Goal: Task Accomplishment & Management: Manage account settings

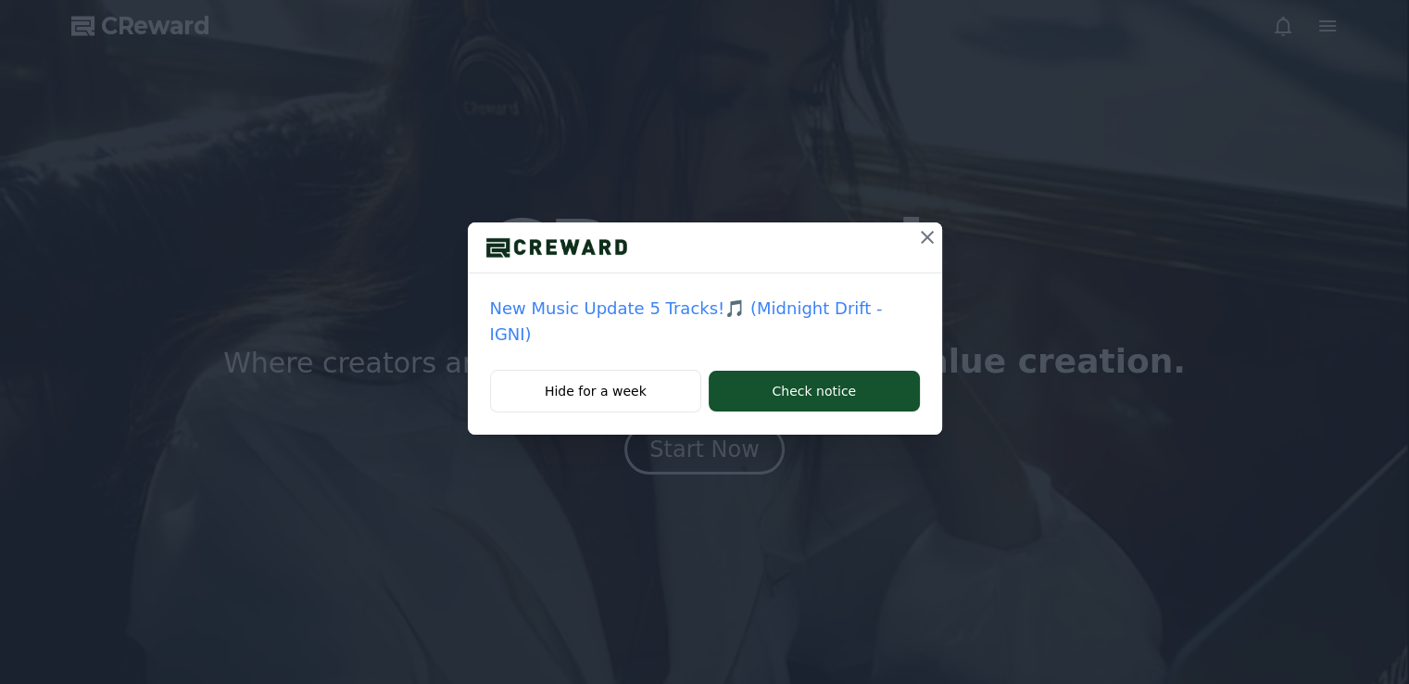
click at [916, 242] on icon at bounding box center [927, 237] width 22 height 22
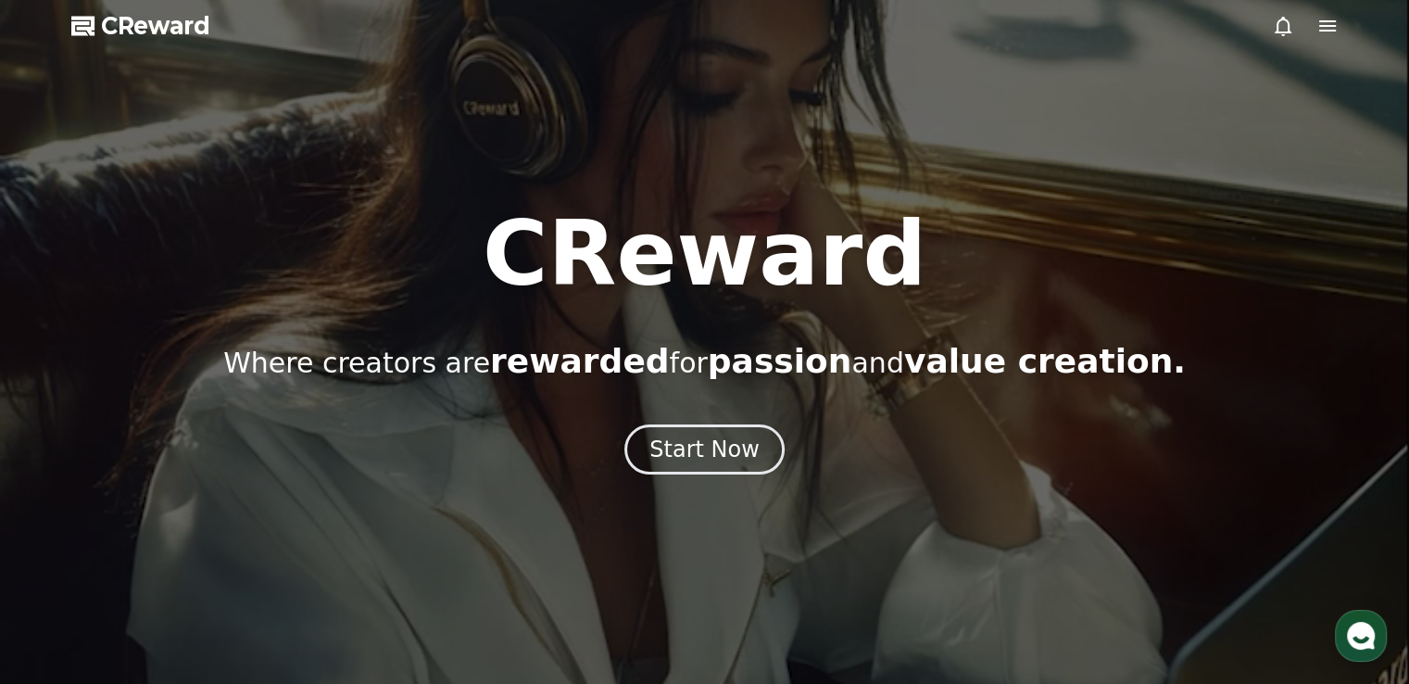
click at [162, 36] on span "CReward" at bounding box center [155, 26] width 109 height 30
click at [185, 31] on span "CReward" at bounding box center [155, 26] width 109 height 30
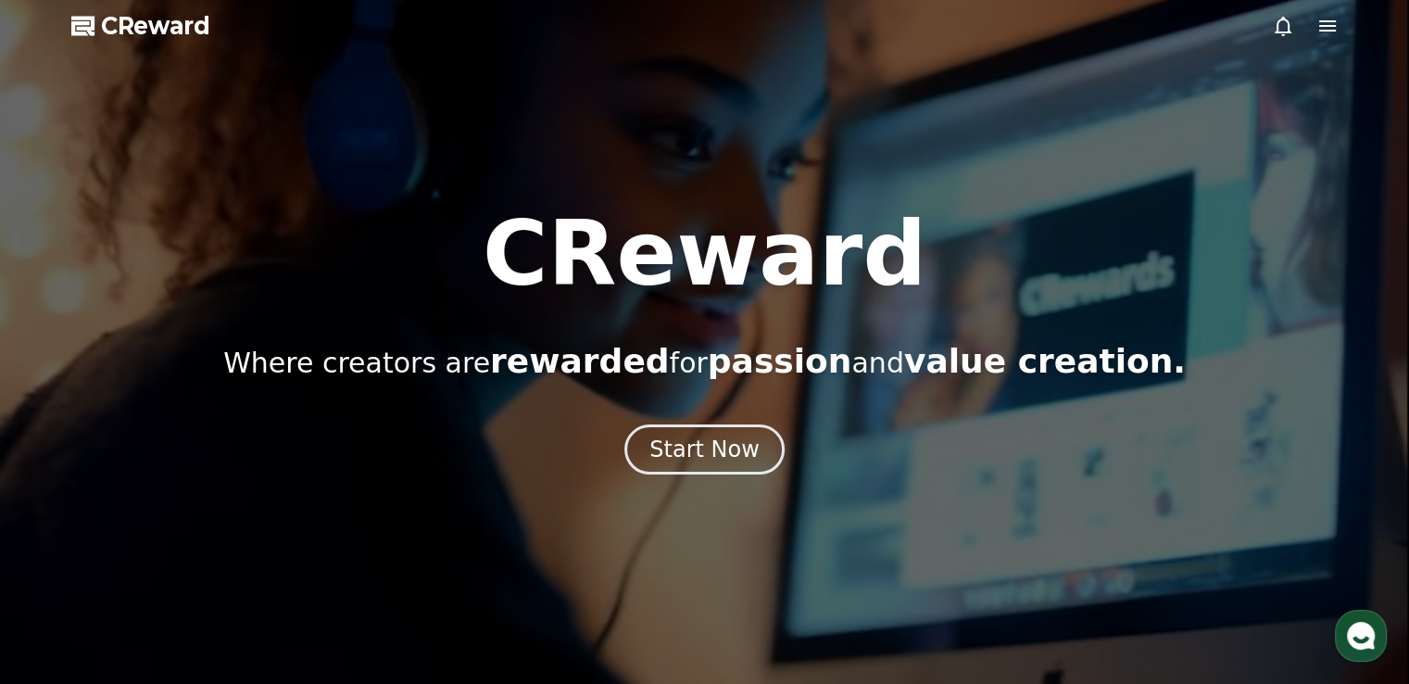
click at [1326, 28] on icon at bounding box center [1327, 26] width 22 height 22
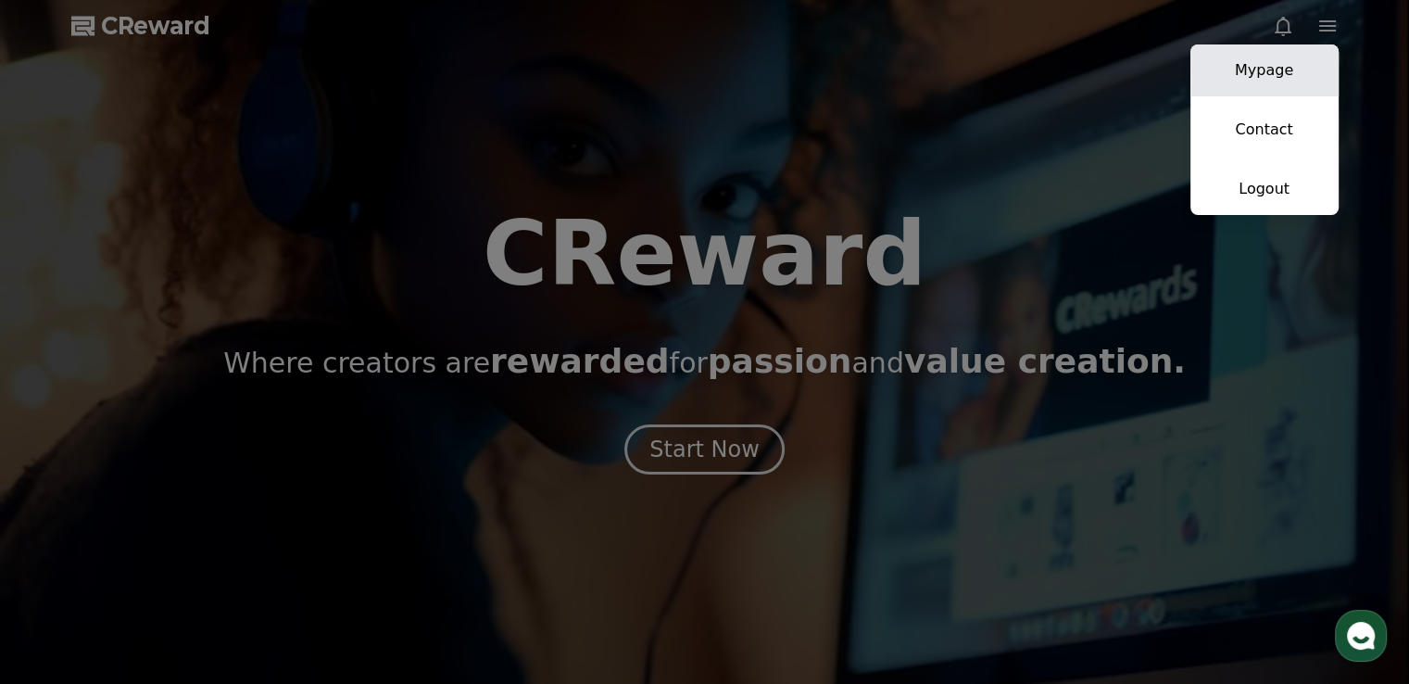
click at [1272, 53] on link "Mypage" at bounding box center [1264, 70] width 148 height 52
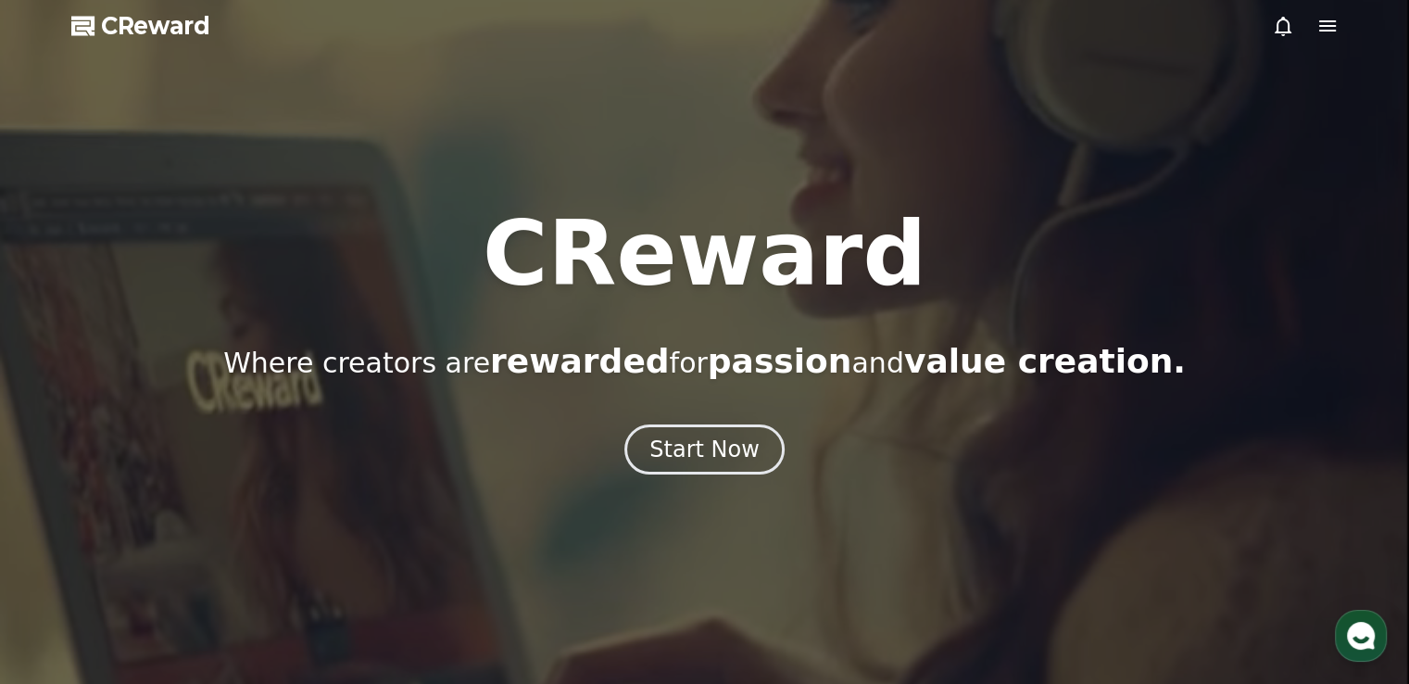
select select "**********"
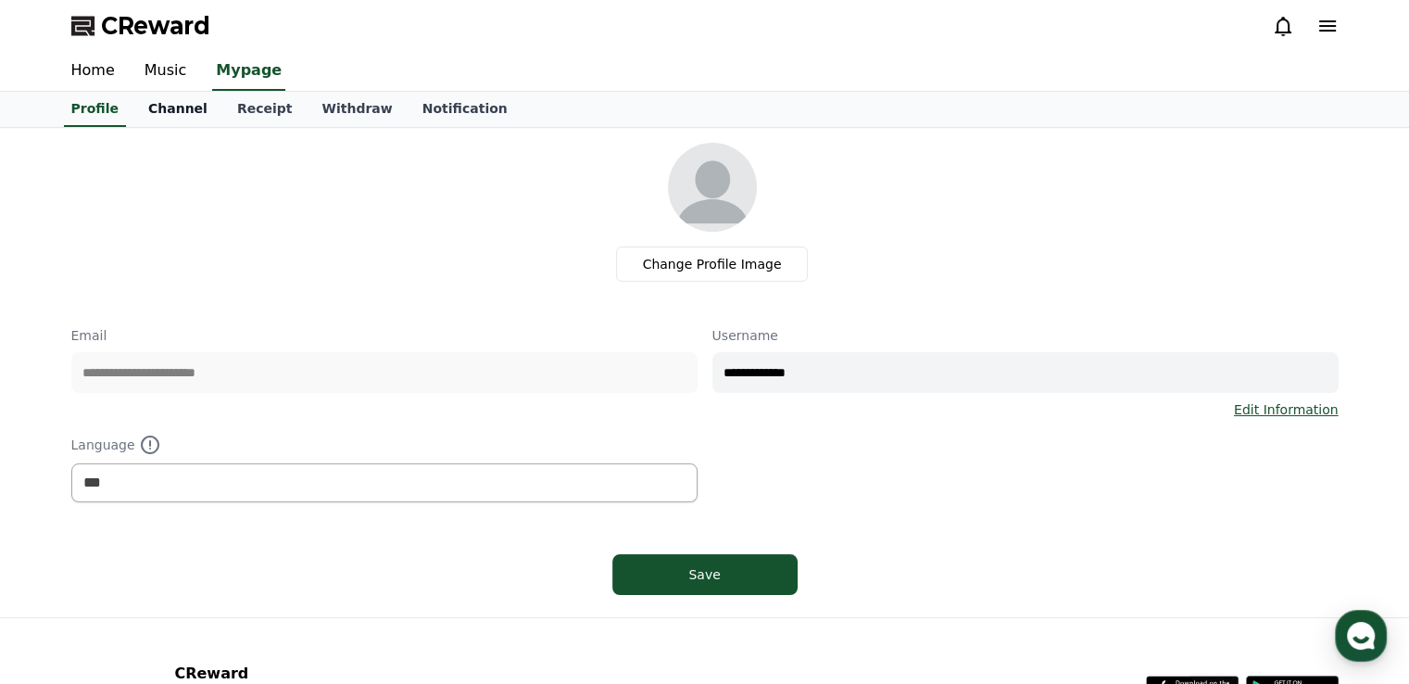
click at [159, 97] on link "Channel" at bounding box center [177, 109] width 89 height 35
